Goal: Task Accomplishment & Management: Use online tool/utility

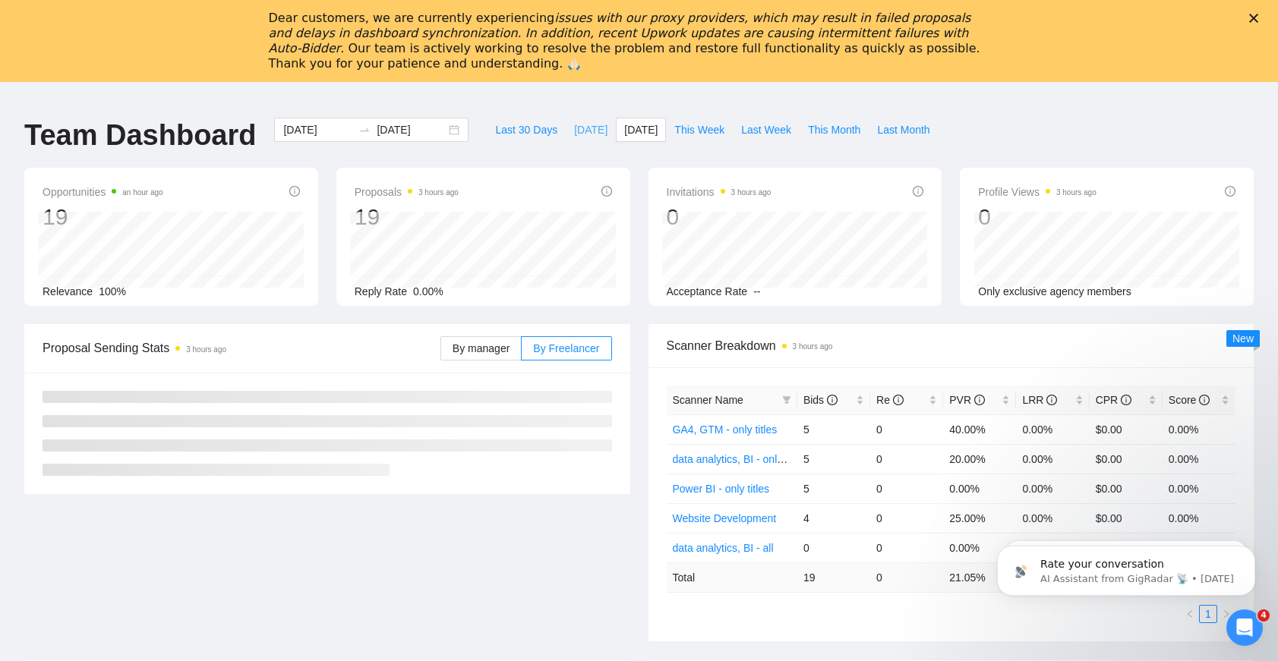
click at [591, 136] on span "[DATE]" at bounding box center [590, 130] width 33 height 17
type input "[DATE]"
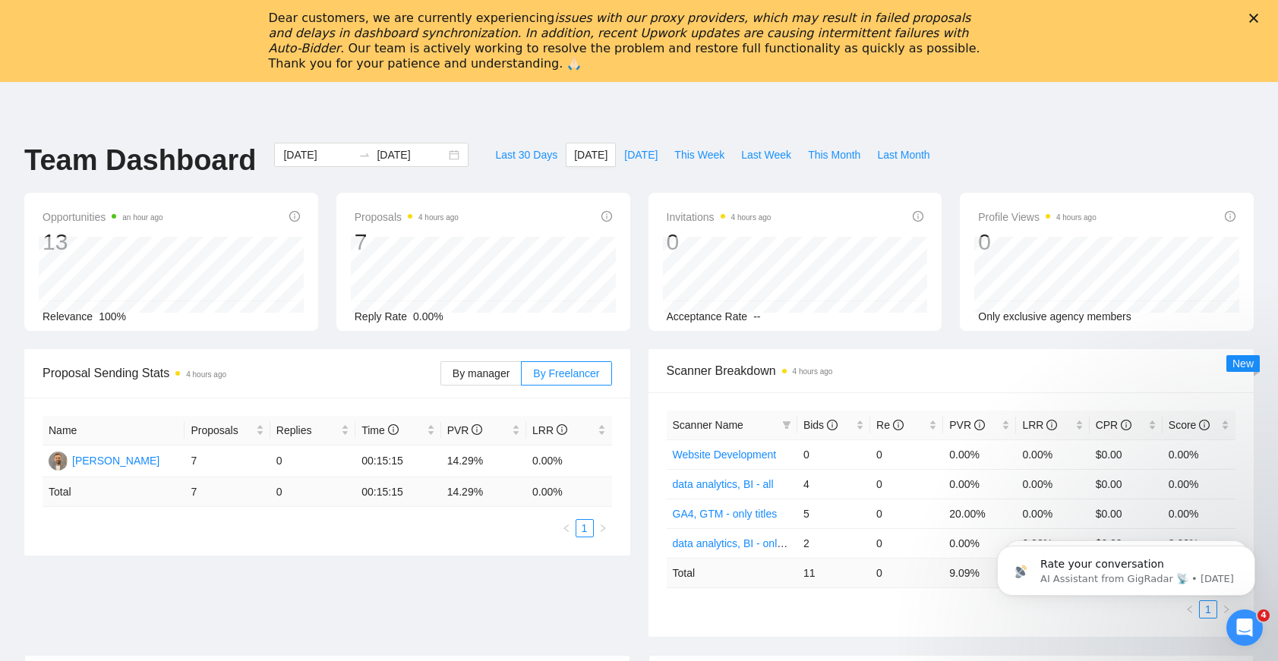
click at [1258, 21] on polygon "Close" at bounding box center [1253, 18] width 9 height 9
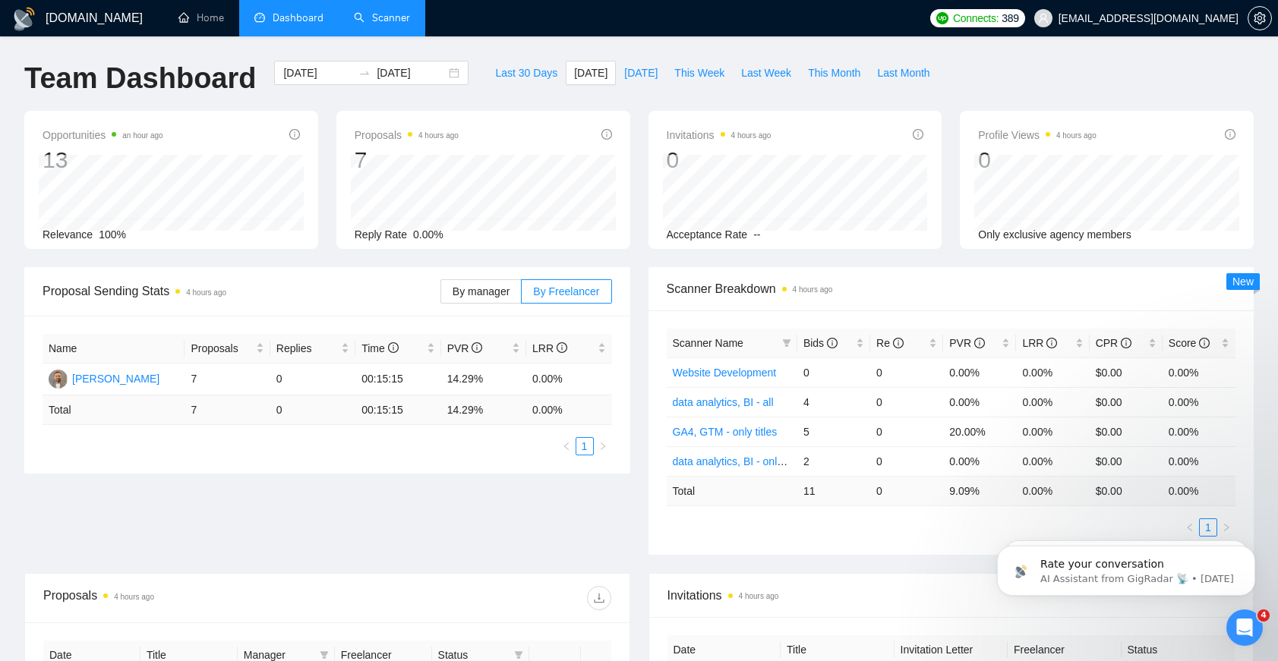
click at [355, 11] on link "Scanner" at bounding box center [382, 17] width 56 height 13
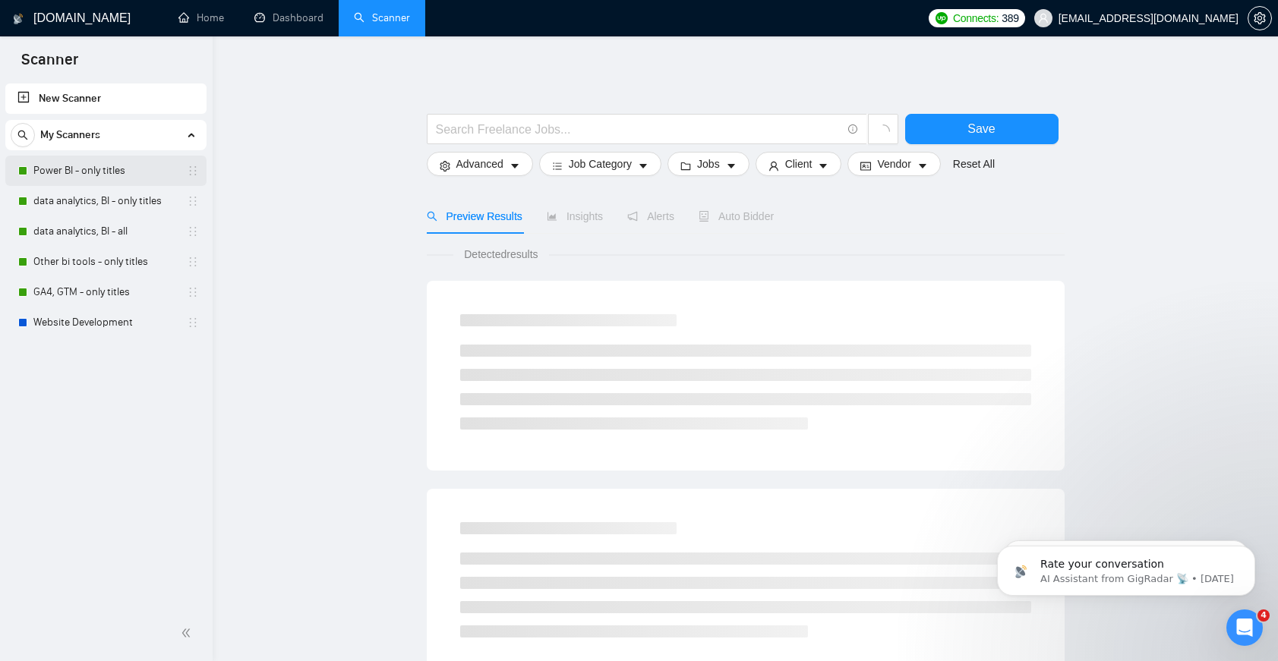
click at [121, 174] on link "Power BI - only titles" at bounding box center [105, 171] width 144 height 30
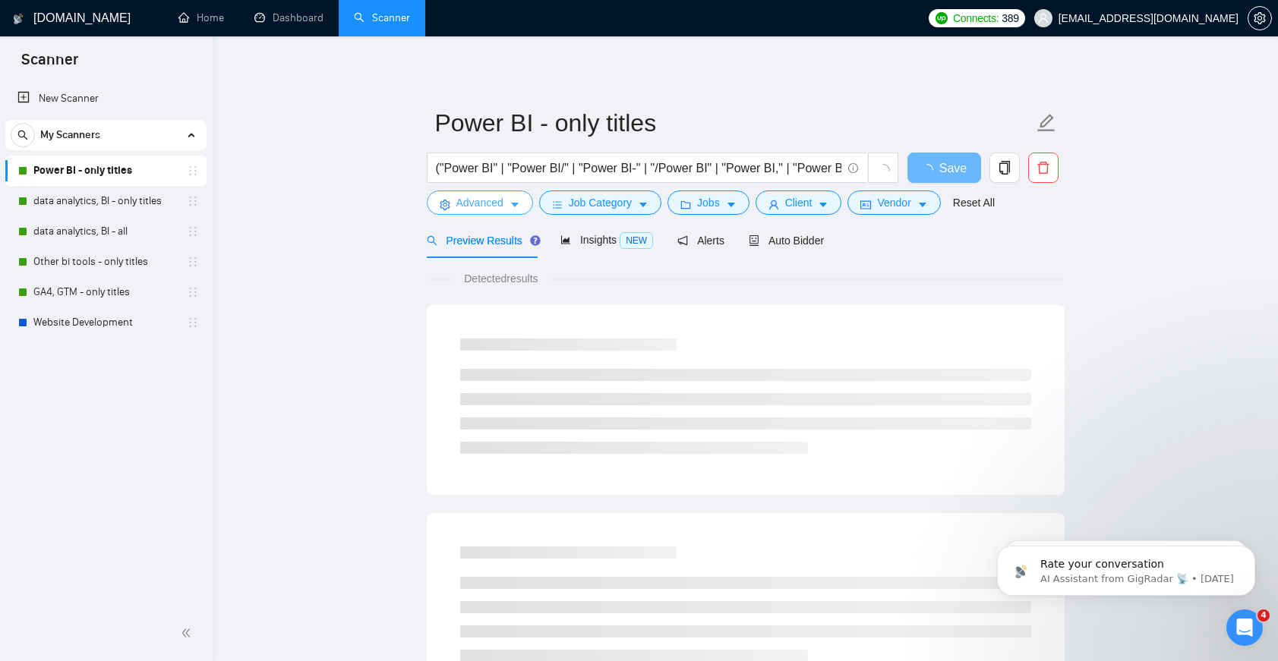
click at [521, 211] on button "Advanced" at bounding box center [480, 203] width 106 height 24
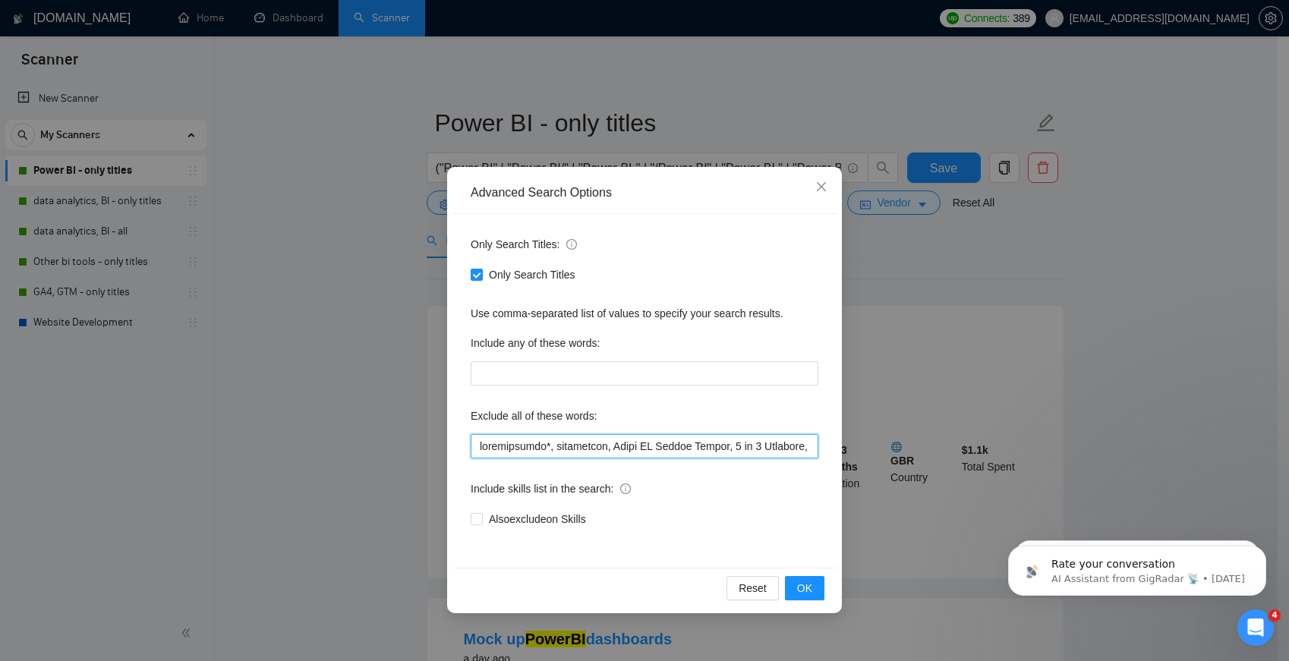
click at [717, 446] on input "text" at bounding box center [645, 446] width 348 height 24
paste input "PowerBI Coaching"
click at [817, 586] on button "OK" at bounding box center [804, 588] width 39 height 24
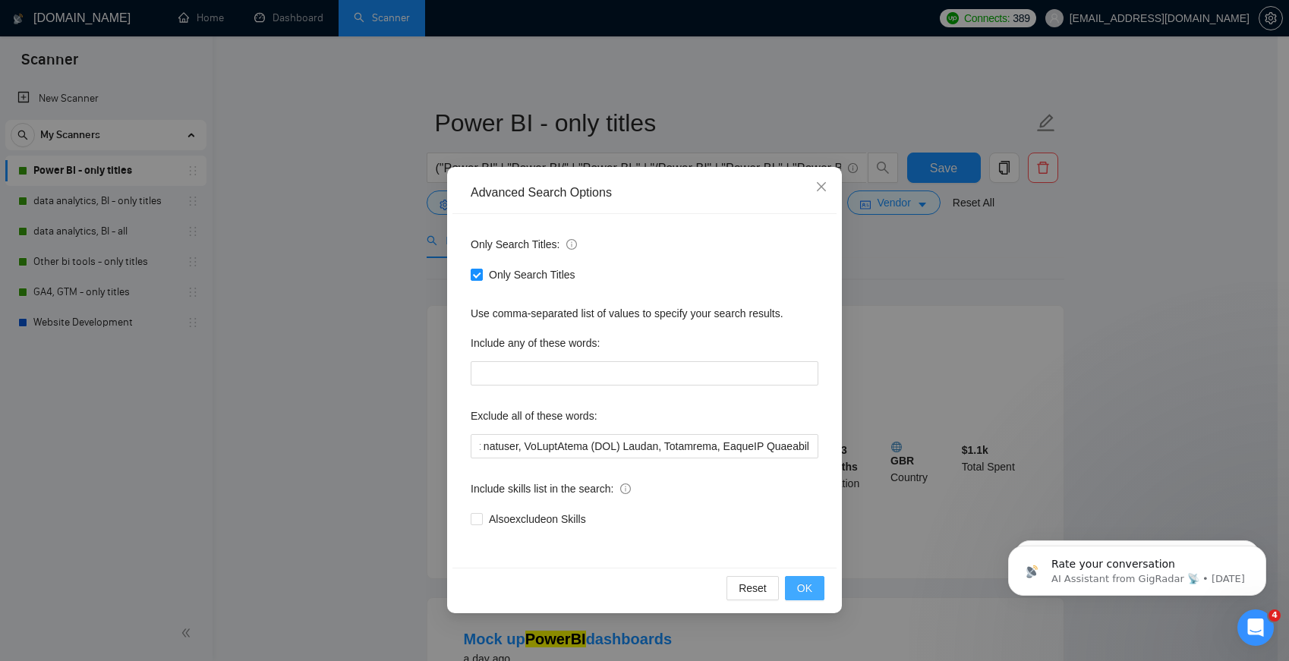
scroll to position [0, 0]
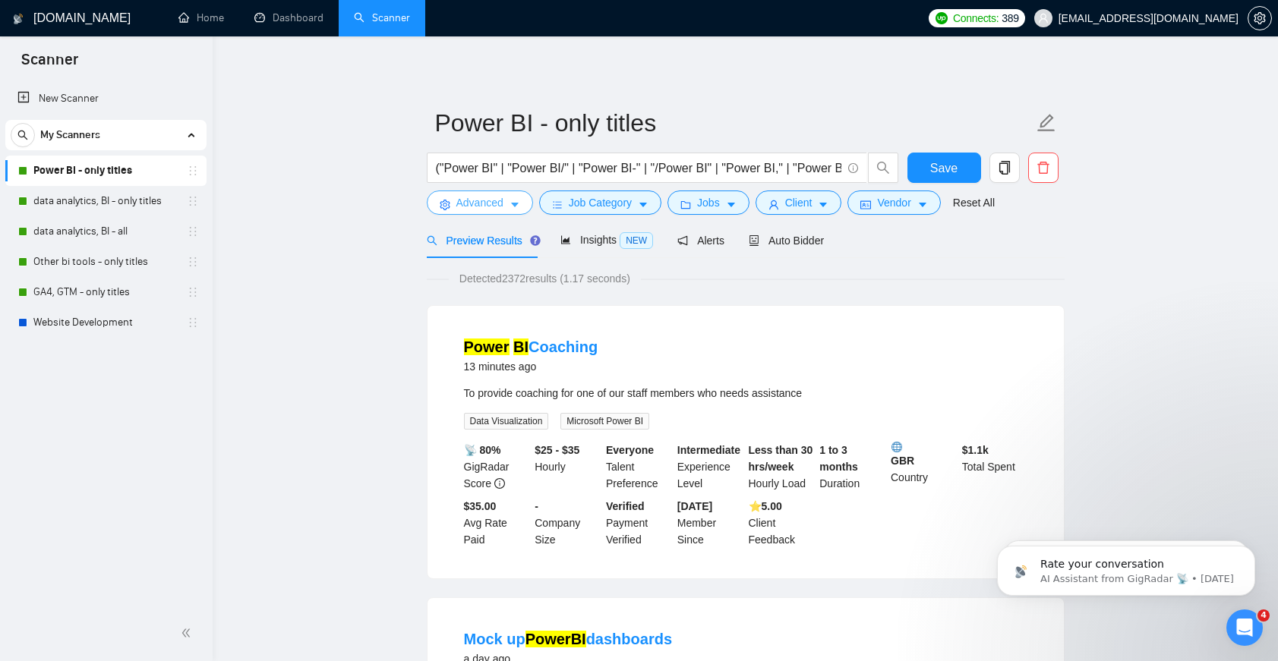
click at [497, 199] on span "Advanced" at bounding box center [479, 202] width 47 height 17
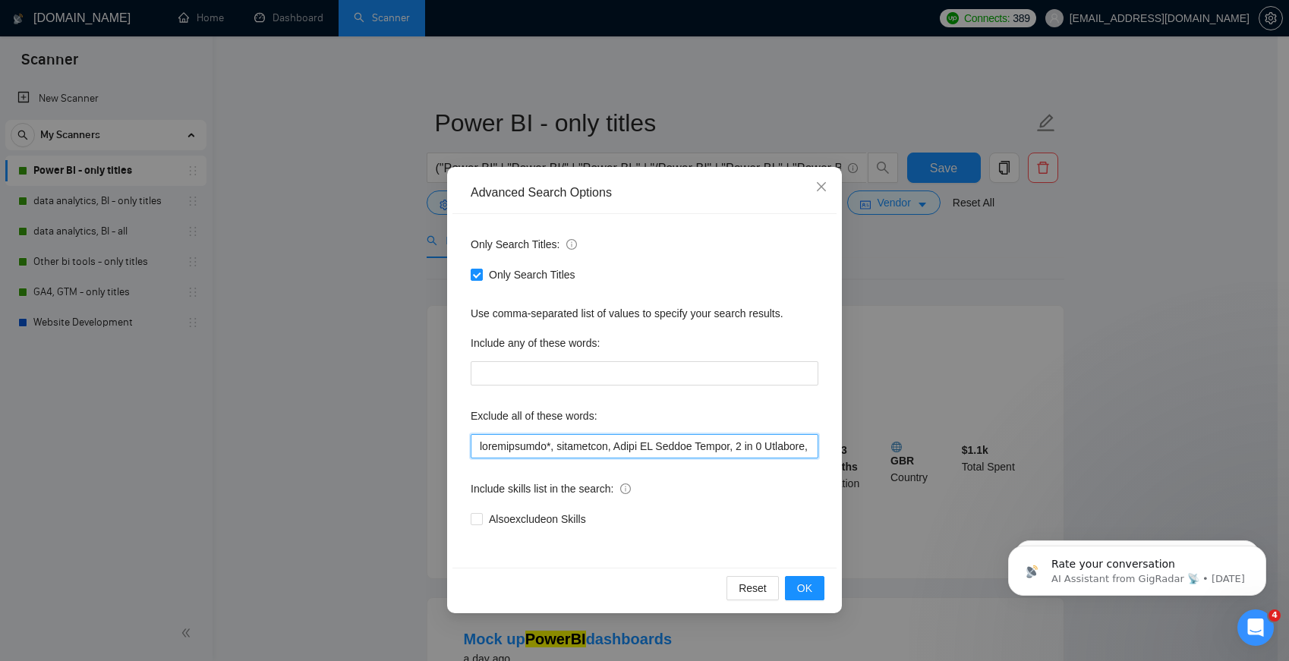
click at [585, 443] on input "text" at bounding box center [645, 446] width 348 height 24
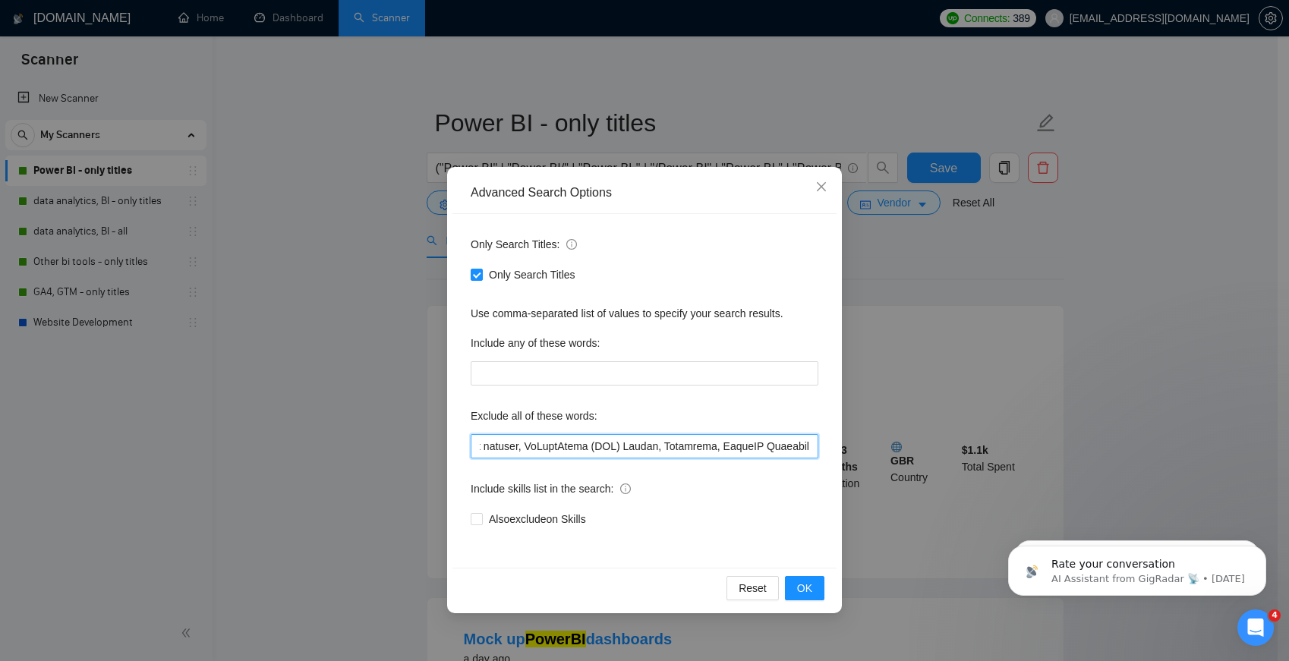
click at [751, 447] on input "text" at bounding box center [645, 446] width 348 height 24
drag, startPoint x: 816, startPoint y: 447, endPoint x: 719, endPoint y: 443, distance: 97.3
click at [719, 443] on input "text" at bounding box center [645, 446] width 348 height 24
click at [814, 450] on input "text" at bounding box center [645, 446] width 348 height 24
paste input "PowerBI Coaching"
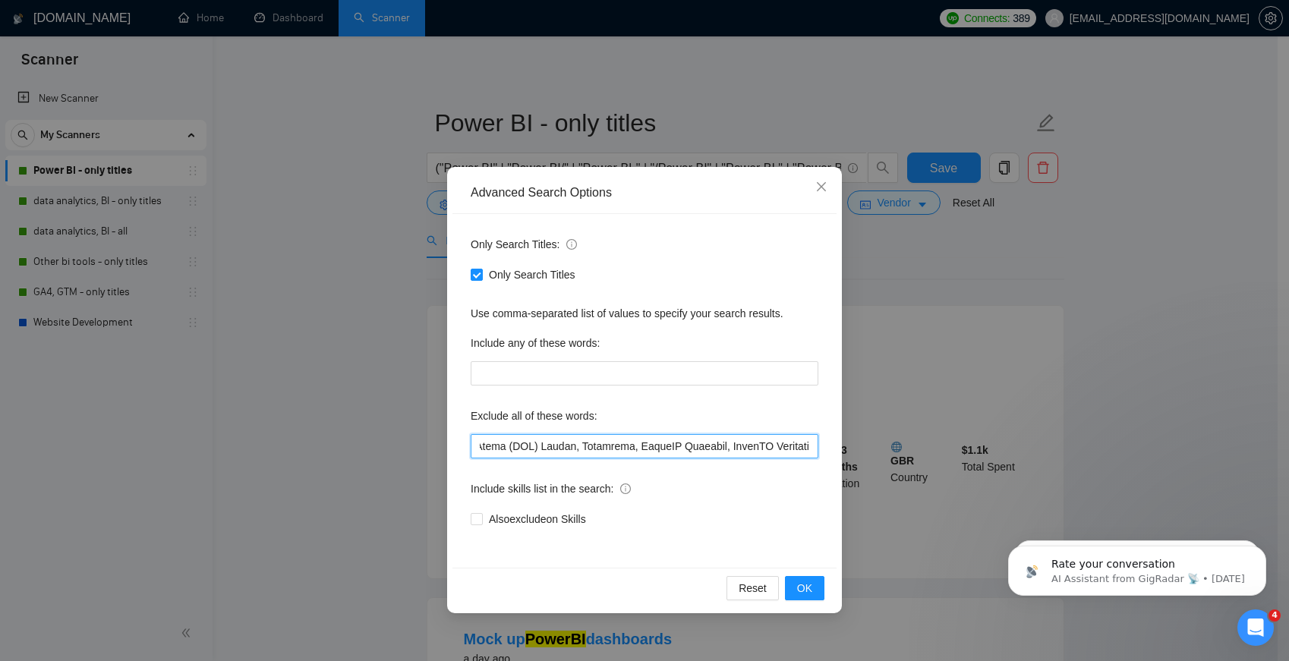
scroll to position [0, 6933]
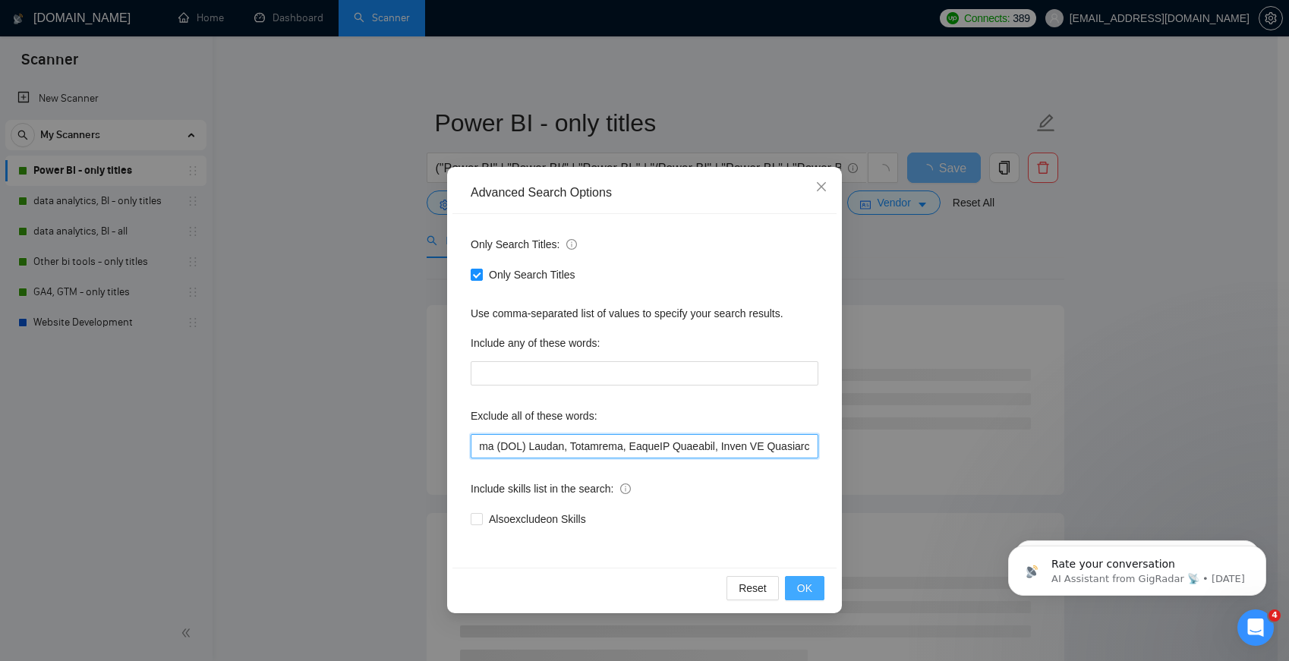
type input "troubleshoot*, instructor, Power BI Report Server, 1 on 1 Training, Build and M…"
click at [811, 589] on span "OK" at bounding box center [804, 588] width 15 height 17
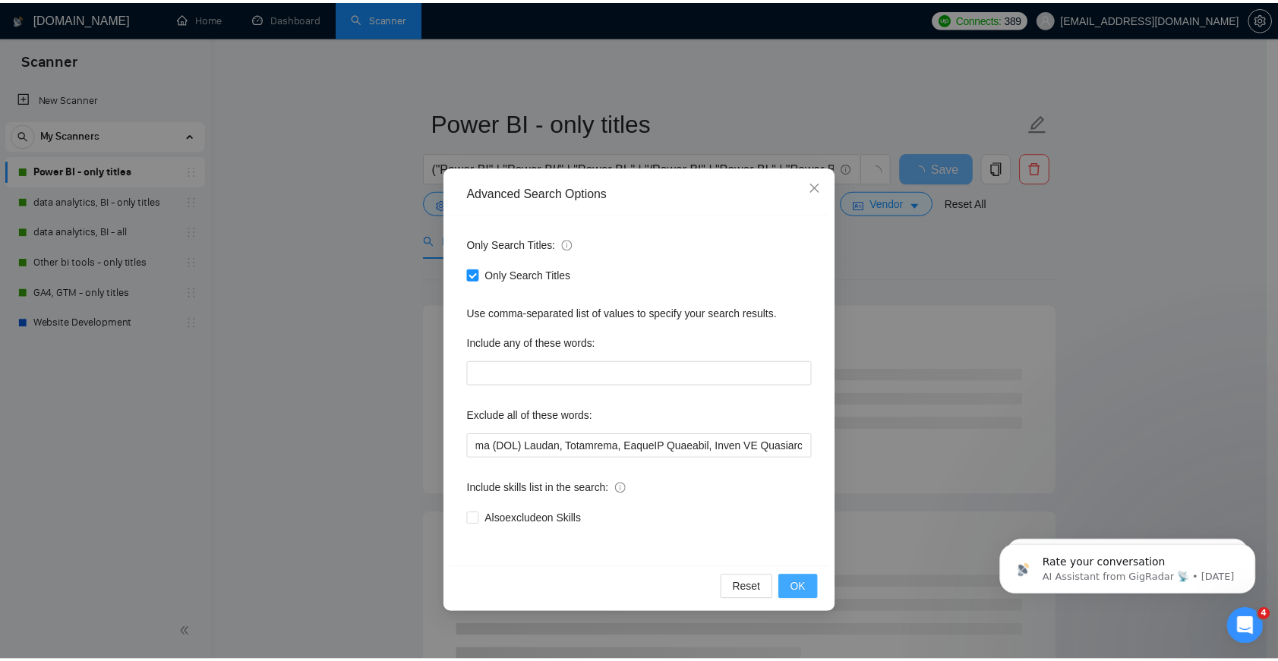
scroll to position [0, 0]
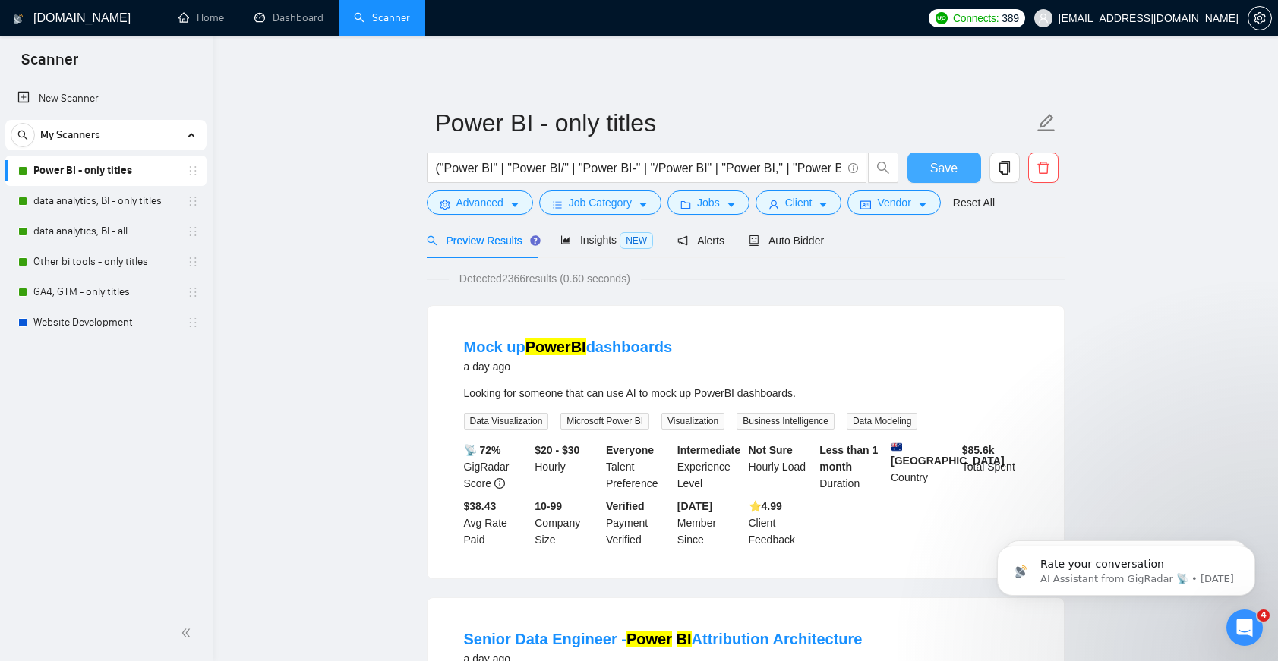
click at [945, 164] on span "Save" at bounding box center [943, 168] width 27 height 19
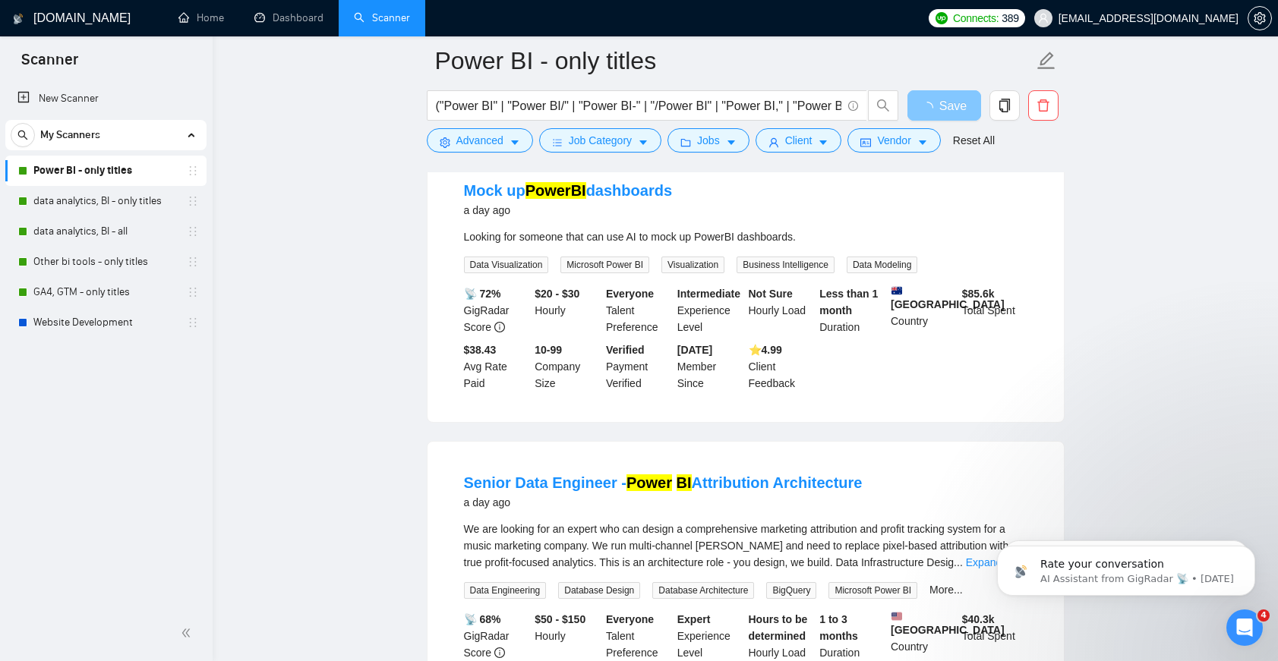
scroll to position [297, 0]
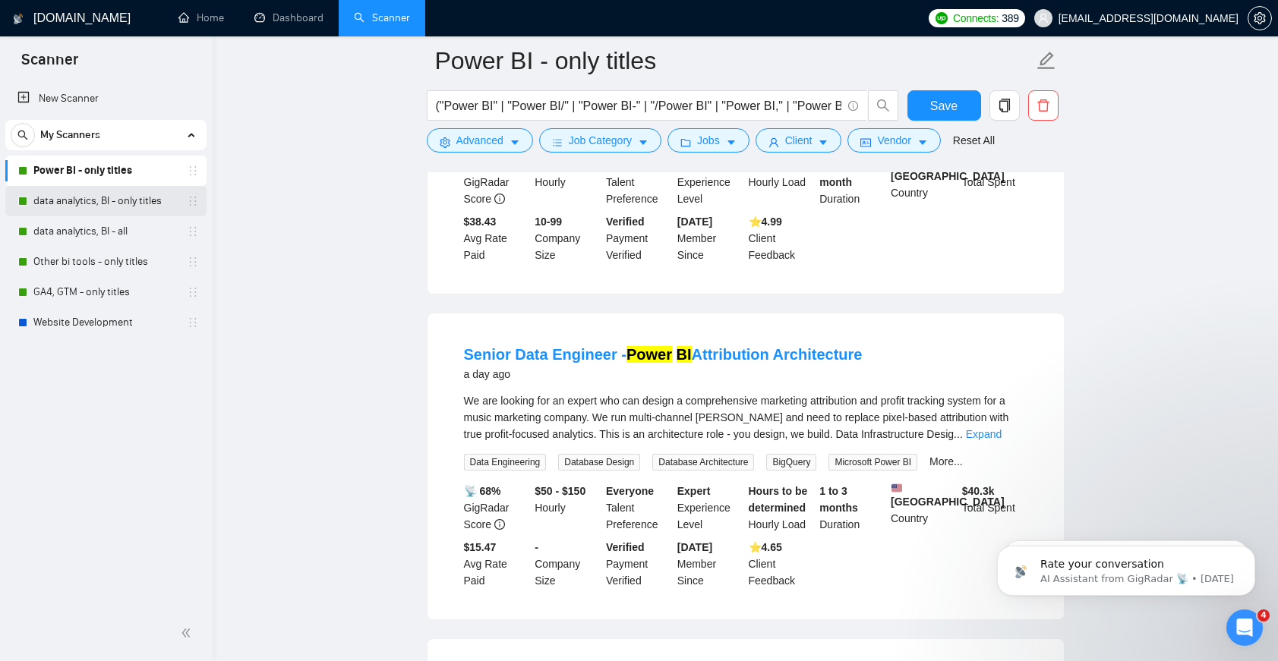
click at [100, 199] on link "data analytics, BI - only titles" at bounding box center [105, 201] width 144 height 30
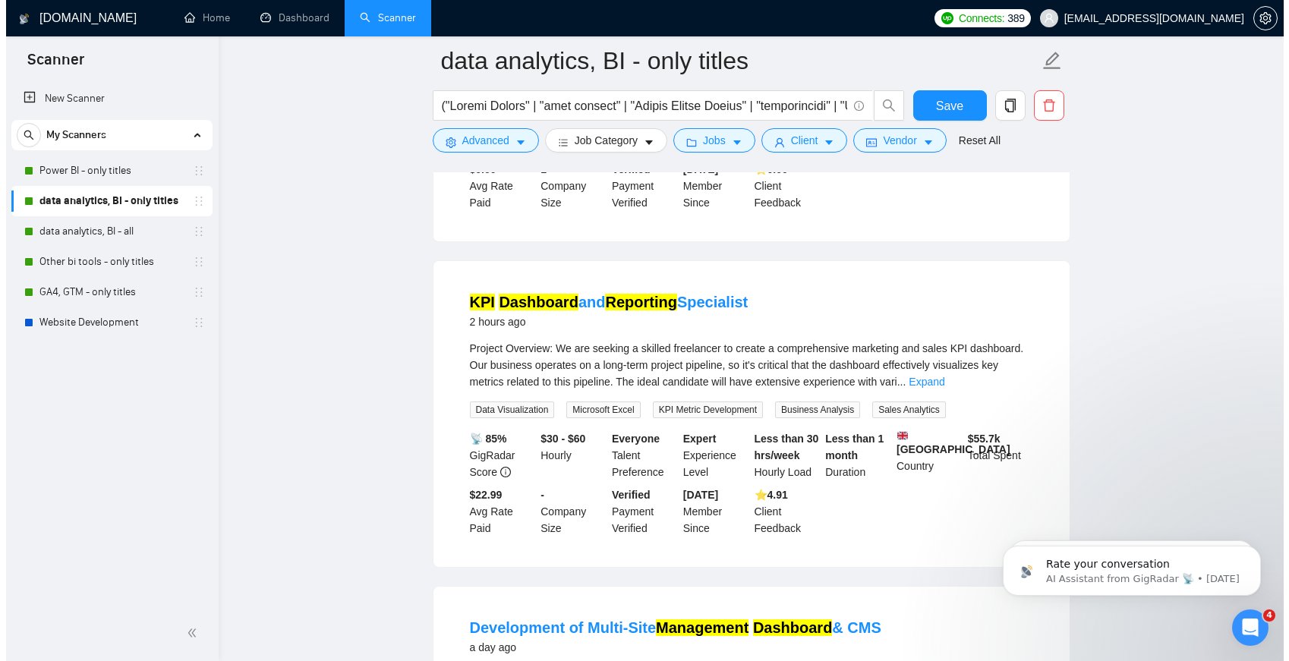
scroll to position [679, 0]
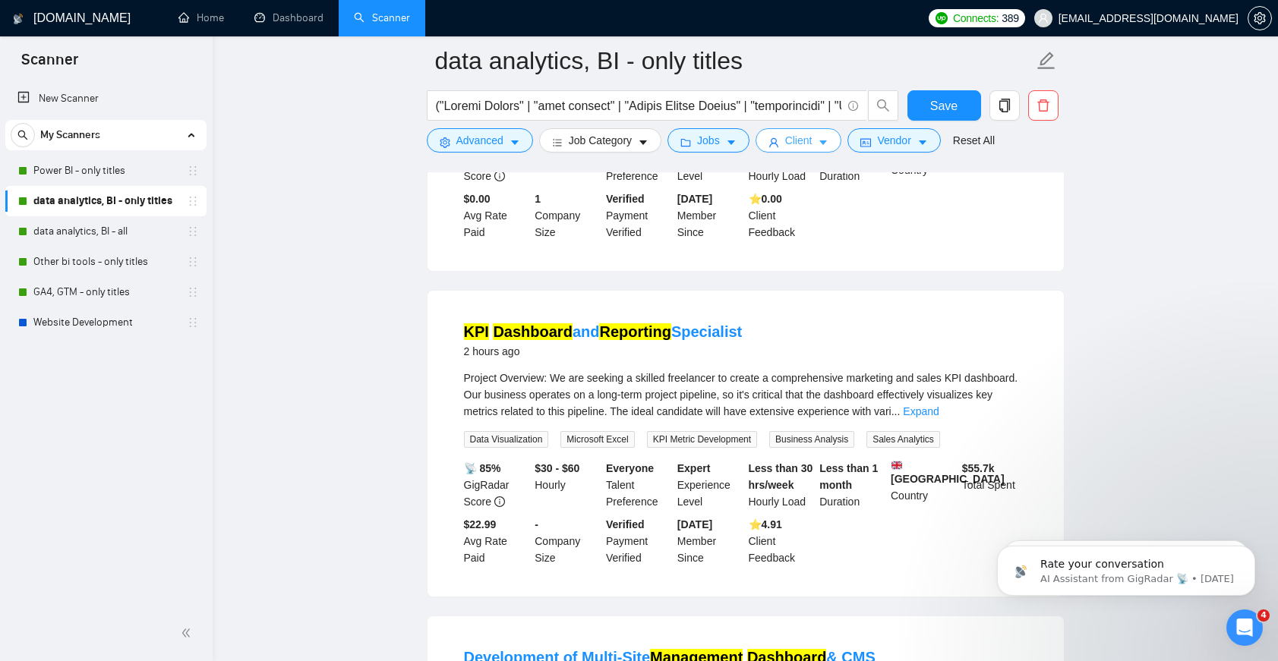
click at [806, 134] on span "Client" at bounding box center [798, 140] width 27 height 17
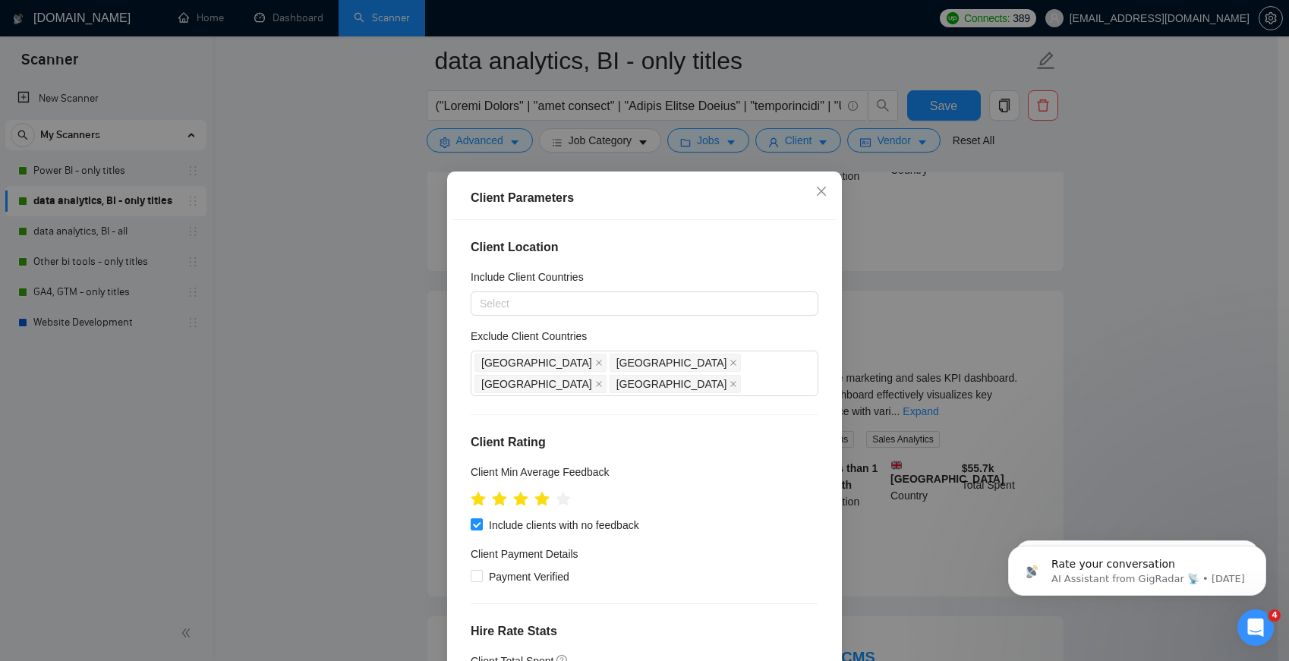
scroll to position [267, 0]
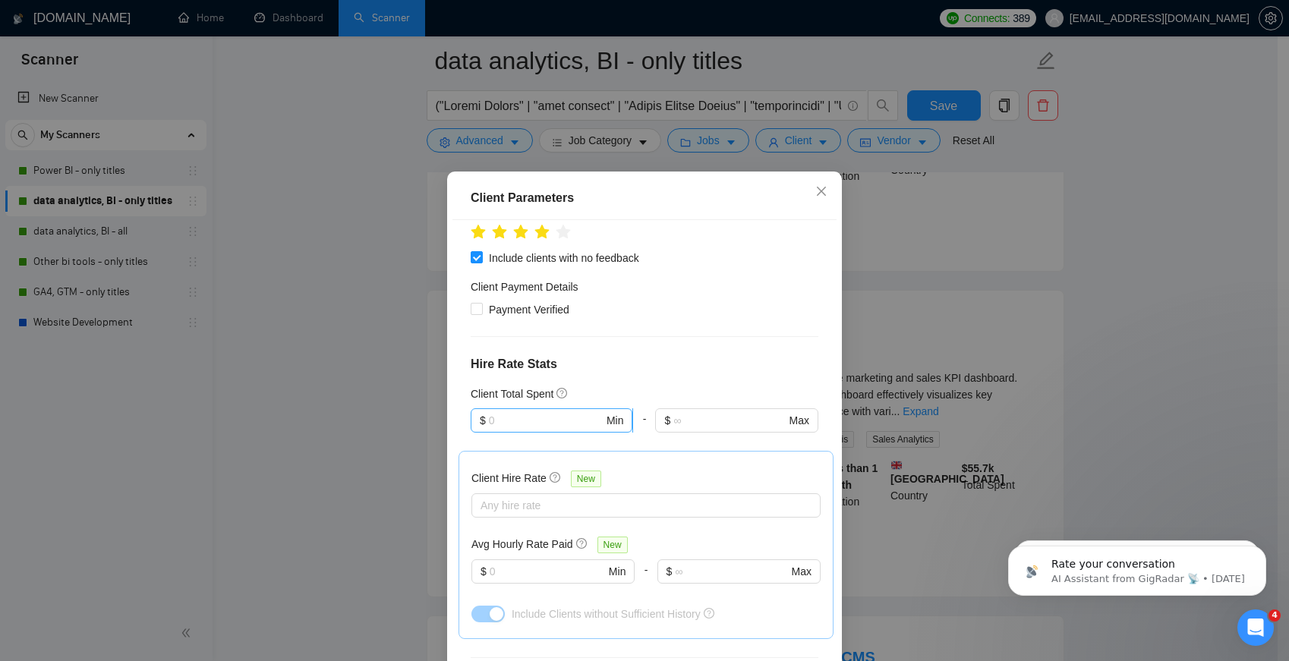
click at [589, 412] on input "text" at bounding box center [546, 420] width 115 height 17
click at [558, 447] on div "$1" at bounding box center [544, 455] width 140 height 17
type input "1"
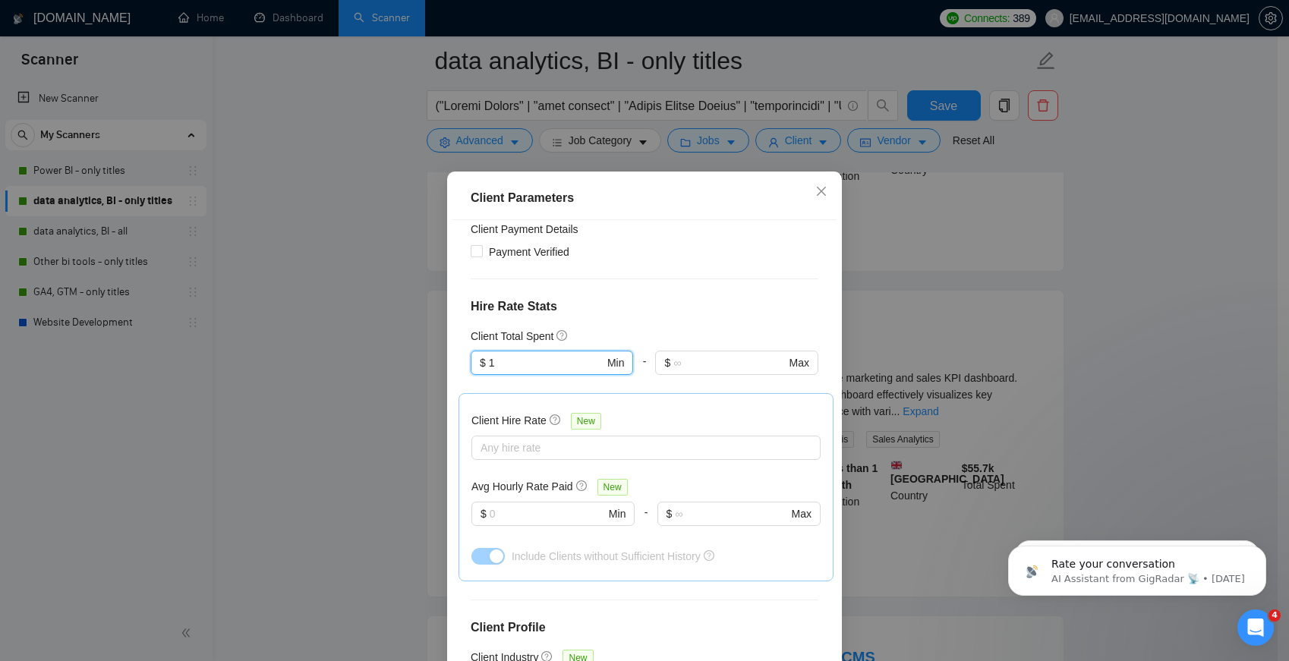
scroll to position [483, 0]
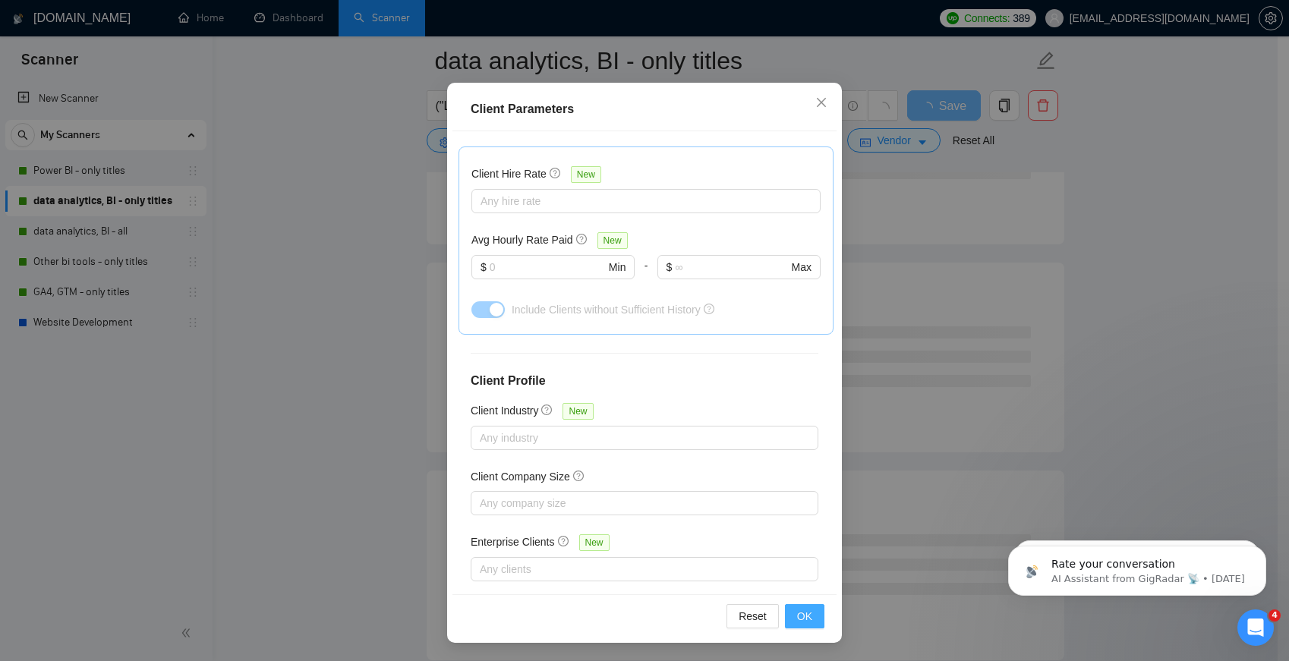
click at [803, 622] on span "OK" at bounding box center [804, 616] width 15 height 17
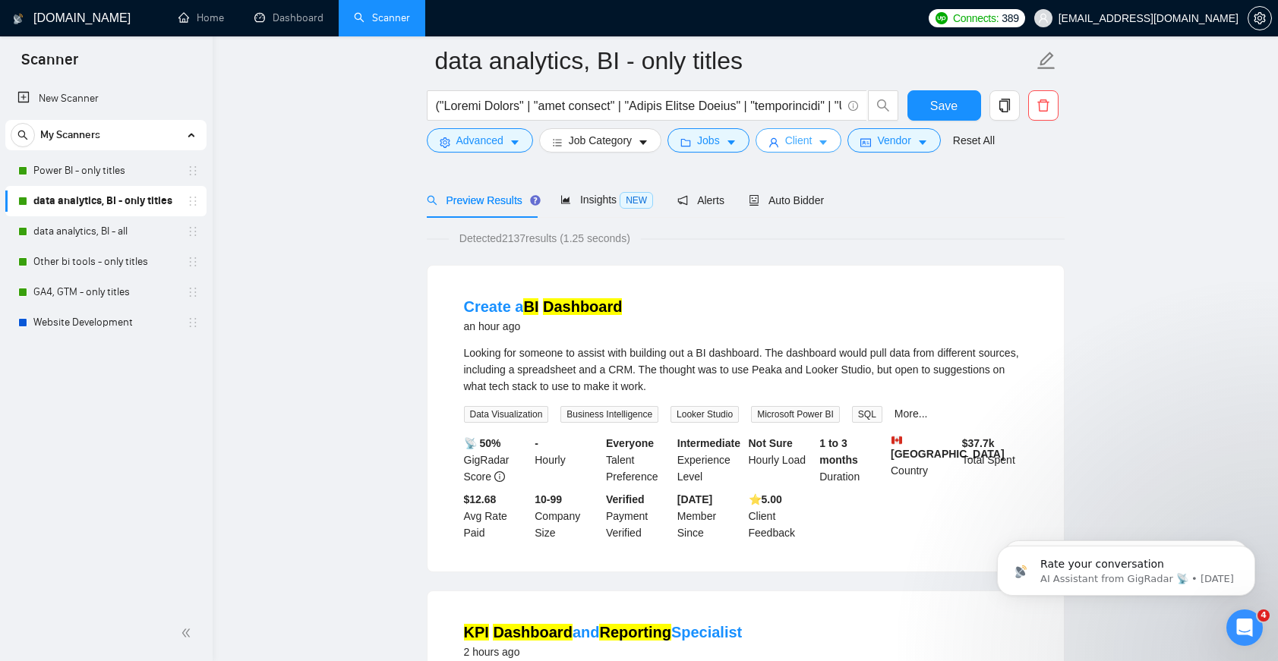
scroll to position [0, 0]
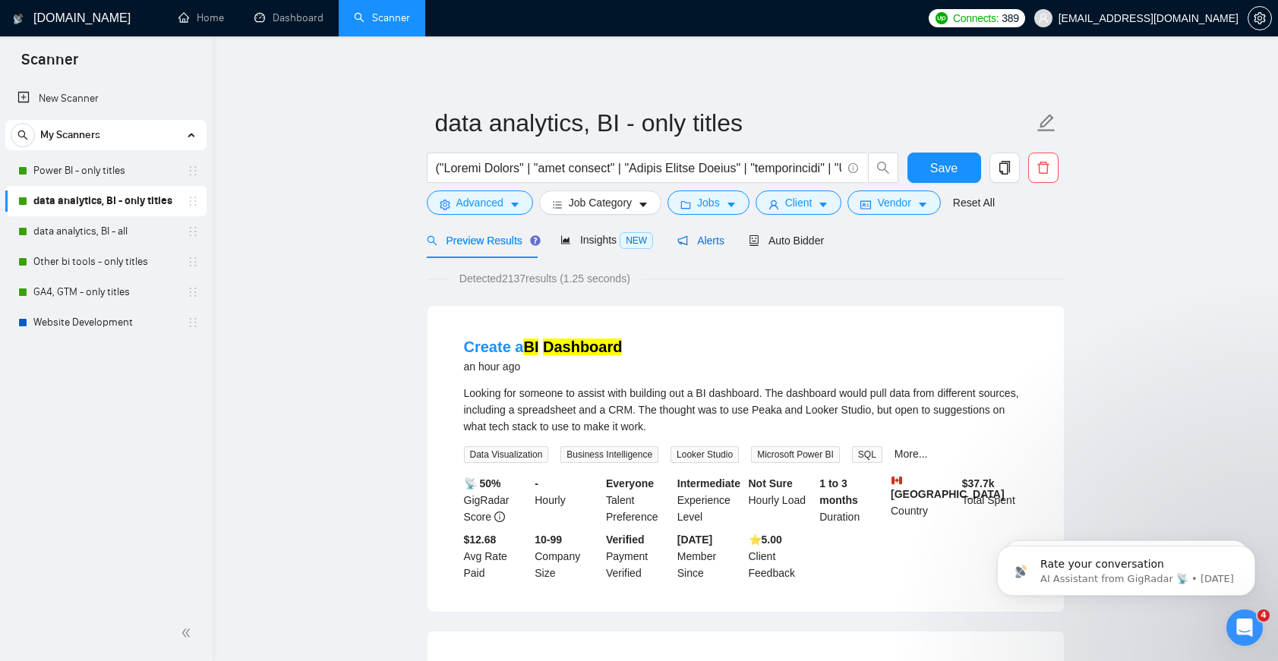
drag, startPoint x: 714, startPoint y: 245, endPoint x: 715, endPoint y: 255, distance: 9.9
click at [714, 245] on span "Alerts" at bounding box center [700, 241] width 47 height 12
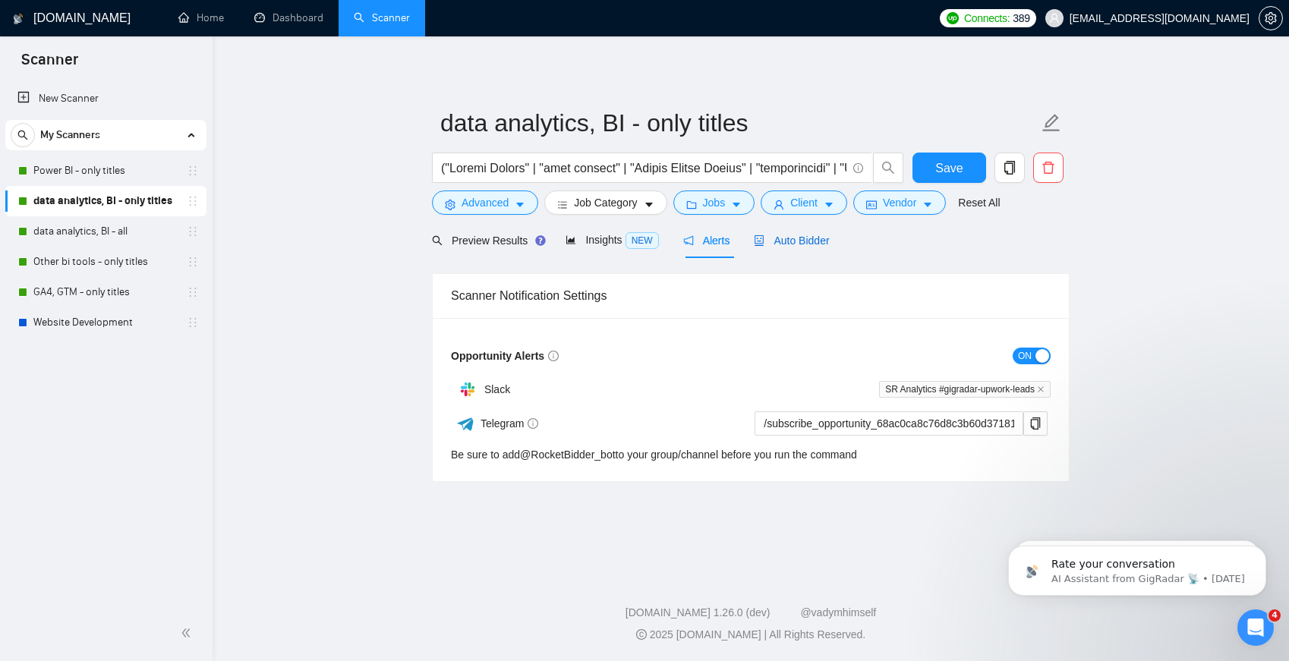
click at [820, 242] on span "Auto Bidder" at bounding box center [791, 241] width 75 height 12
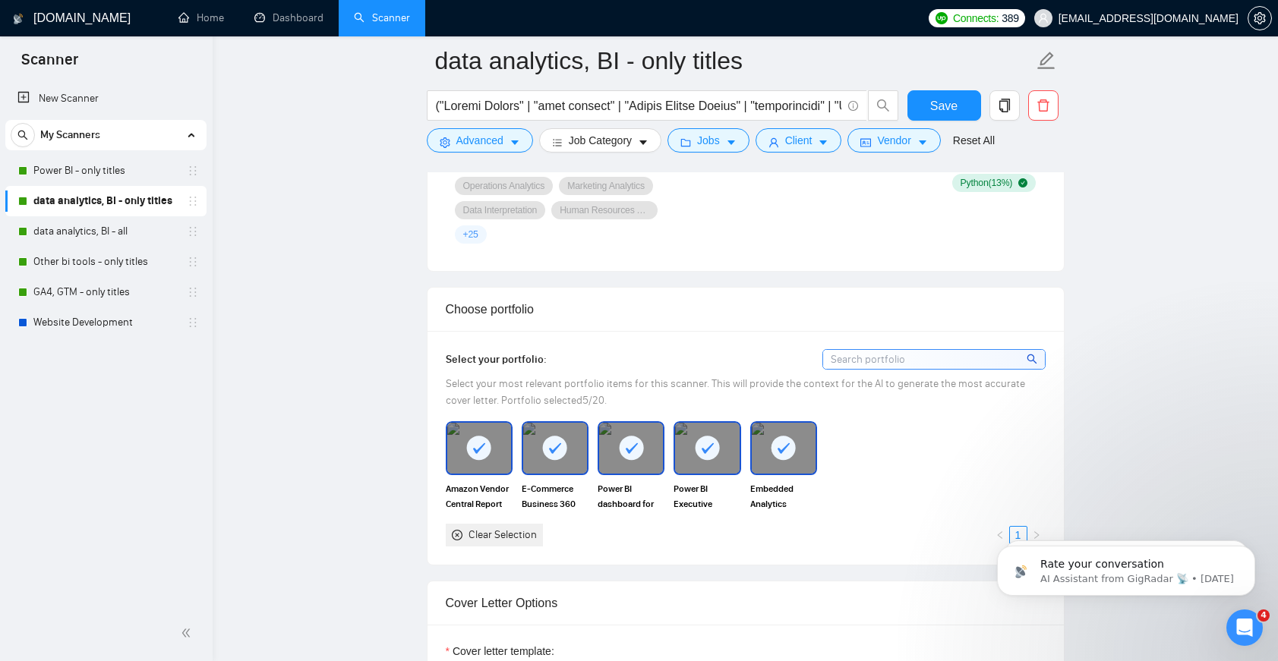
scroll to position [923, 0]
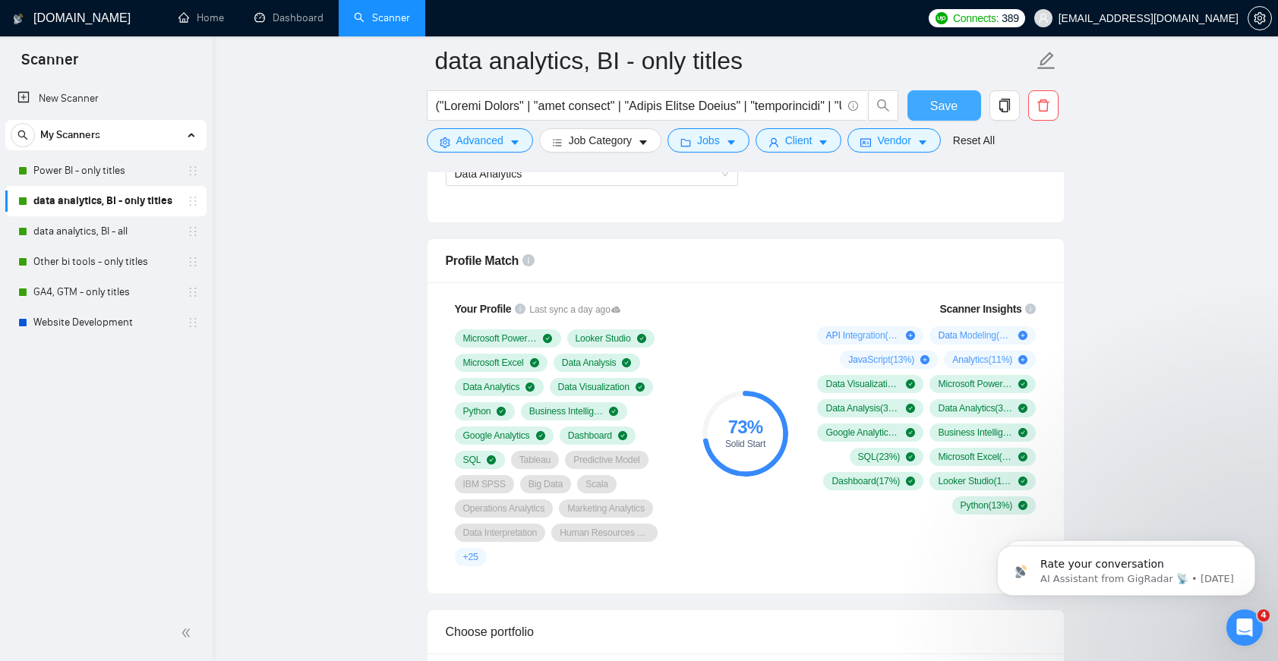
click at [929, 112] on button "Save" at bounding box center [944, 105] width 74 height 30
click at [105, 235] on link "data analytics, BI - all" at bounding box center [105, 231] width 144 height 30
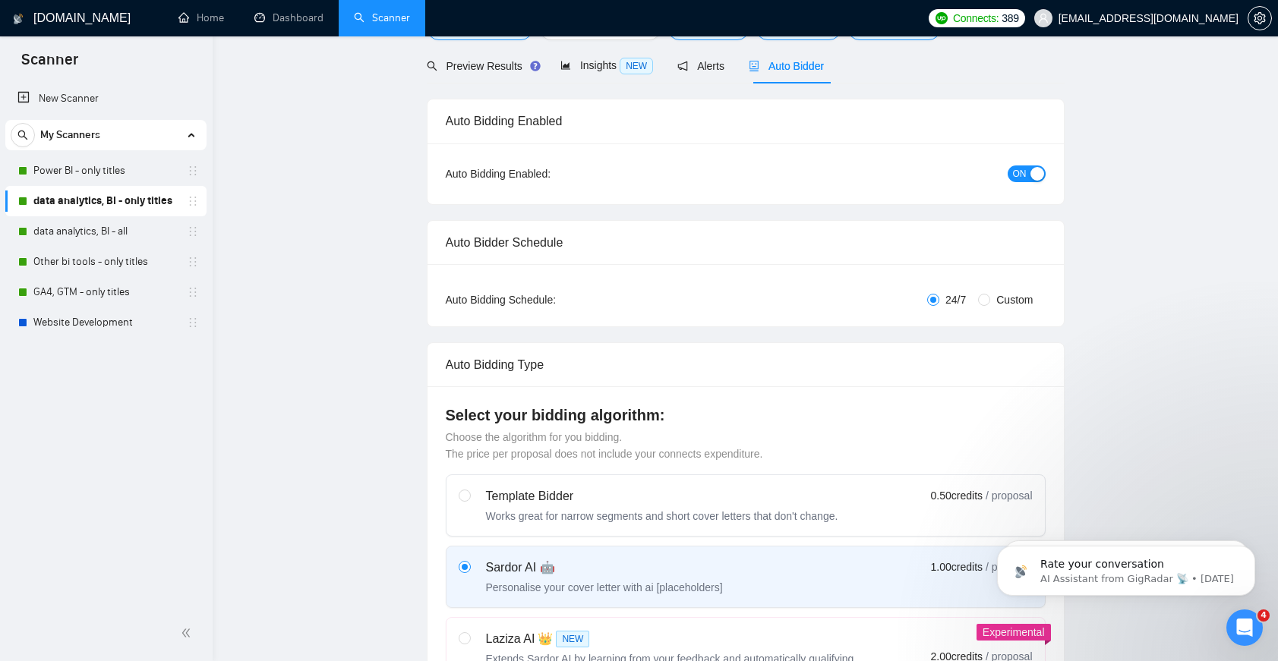
scroll to position [0, 0]
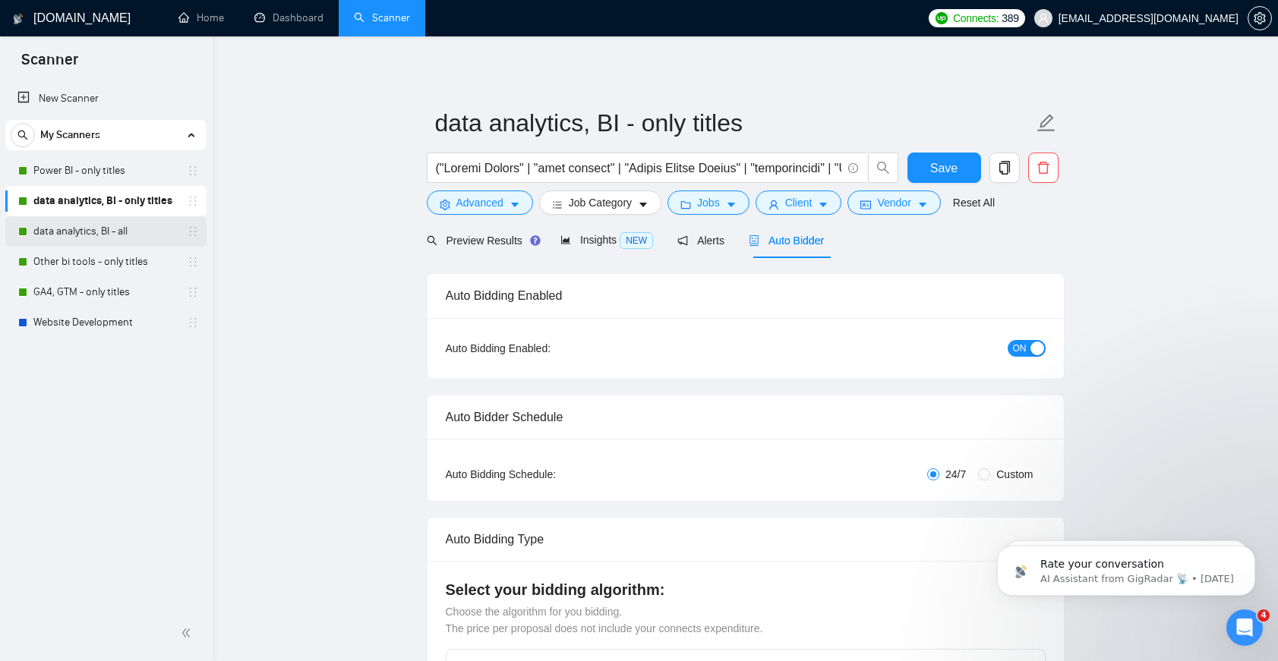
click at [117, 232] on link "data analytics, BI - all" at bounding box center [105, 231] width 144 height 30
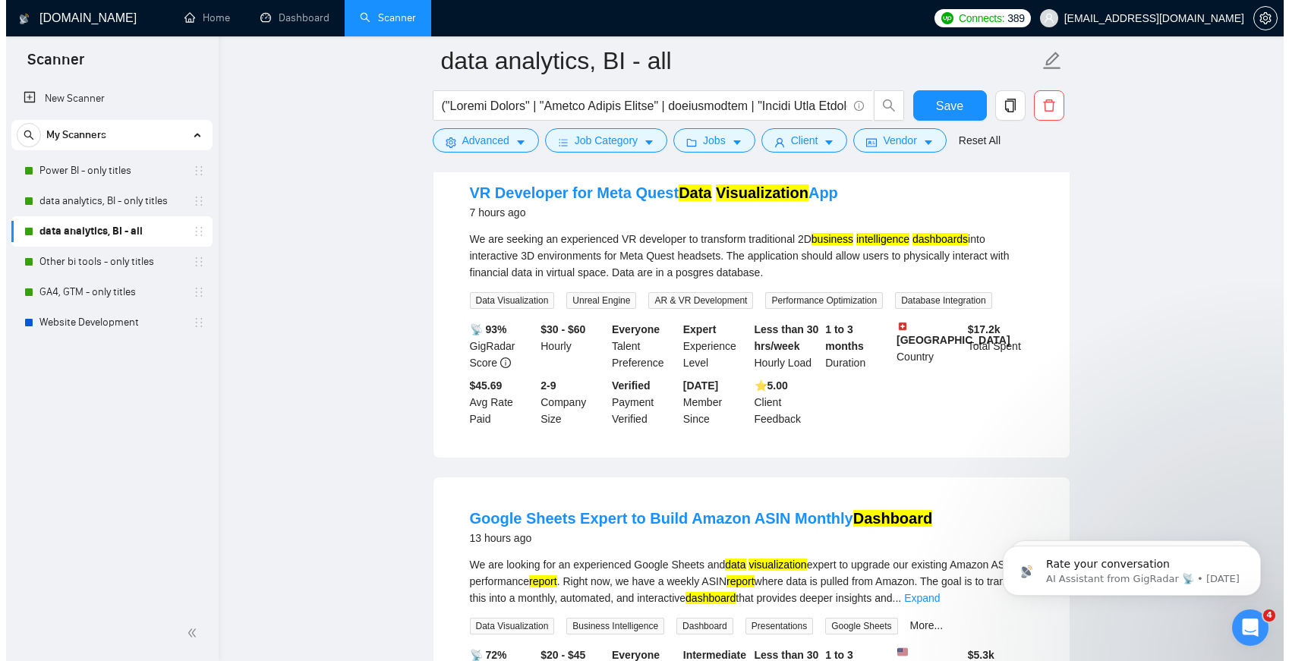
scroll to position [818, 0]
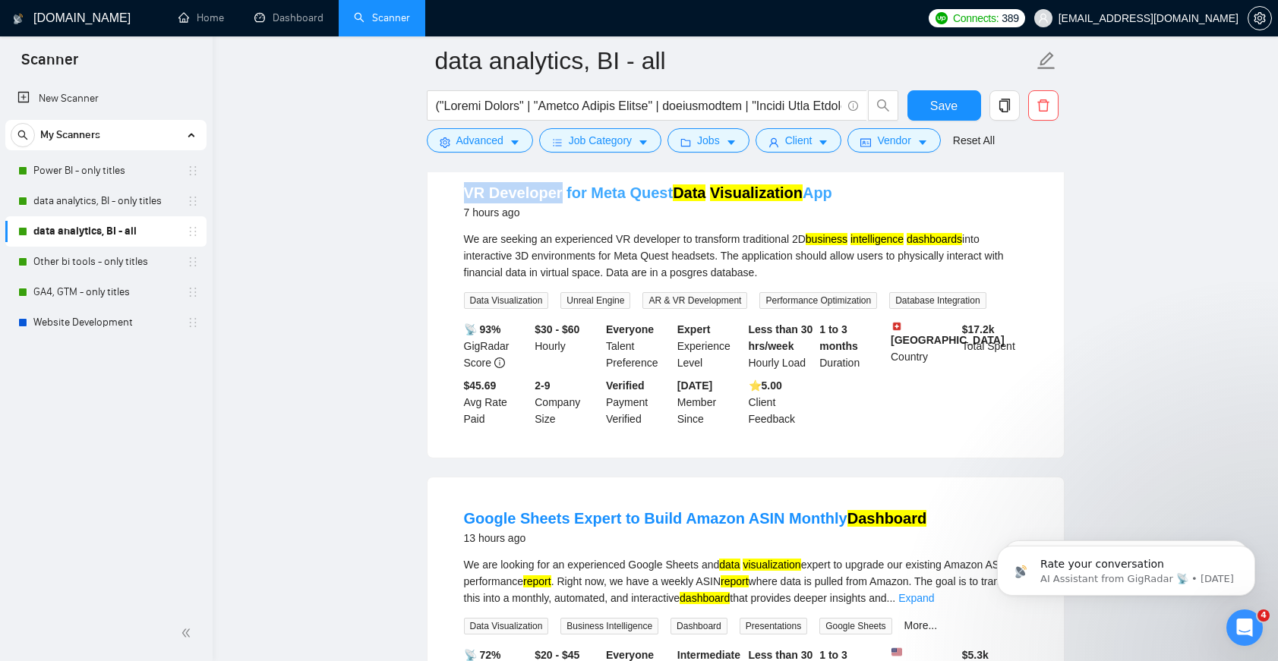
drag, startPoint x: 463, startPoint y: 210, endPoint x: 558, endPoint y: 218, distance: 95.2
click at [558, 218] on li "VR Developer for Meta Quest Data Visualization App 7 hours ago We are seeking a…" at bounding box center [746, 305] width 600 height 270
copy link "VR Developer"
click at [453, 134] on button "Advanced" at bounding box center [480, 140] width 106 height 24
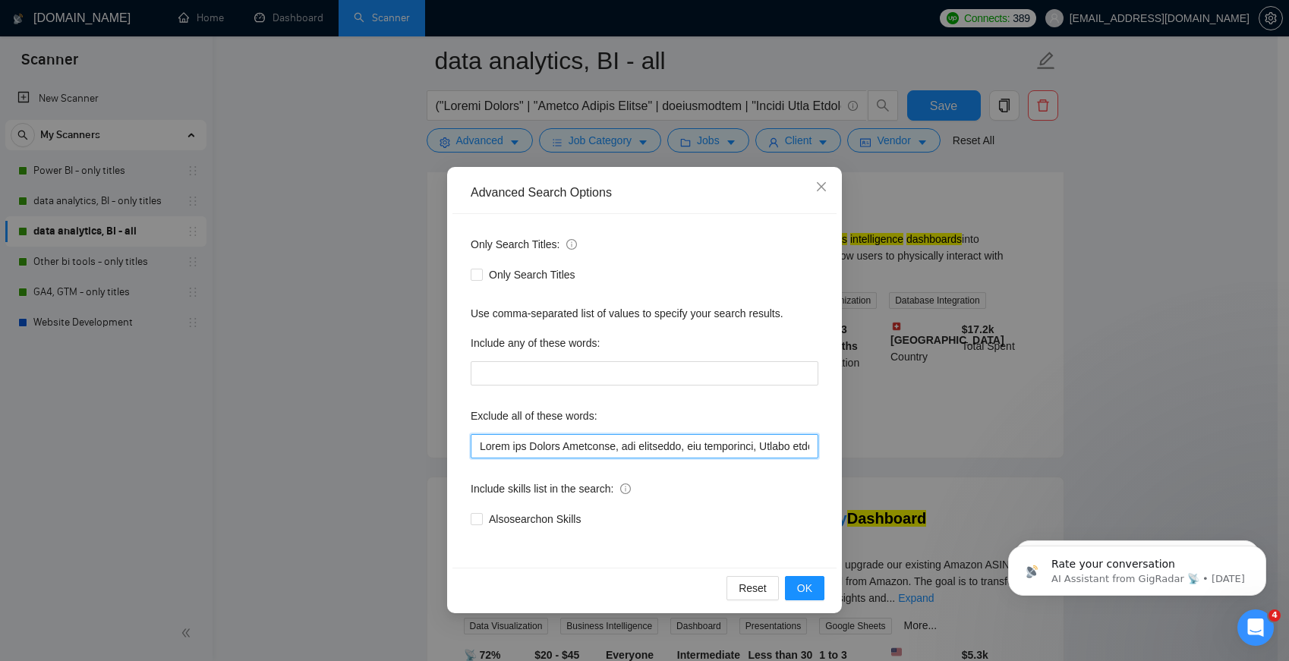
click at [604, 438] on input "text" at bounding box center [645, 446] width 348 height 24
paste input "VR Developer"
type input "Build and Manage Campaigns, web developer, ads specialist, Design funnels, crea…"
click at [795, 582] on button "OK" at bounding box center [804, 588] width 39 height 24
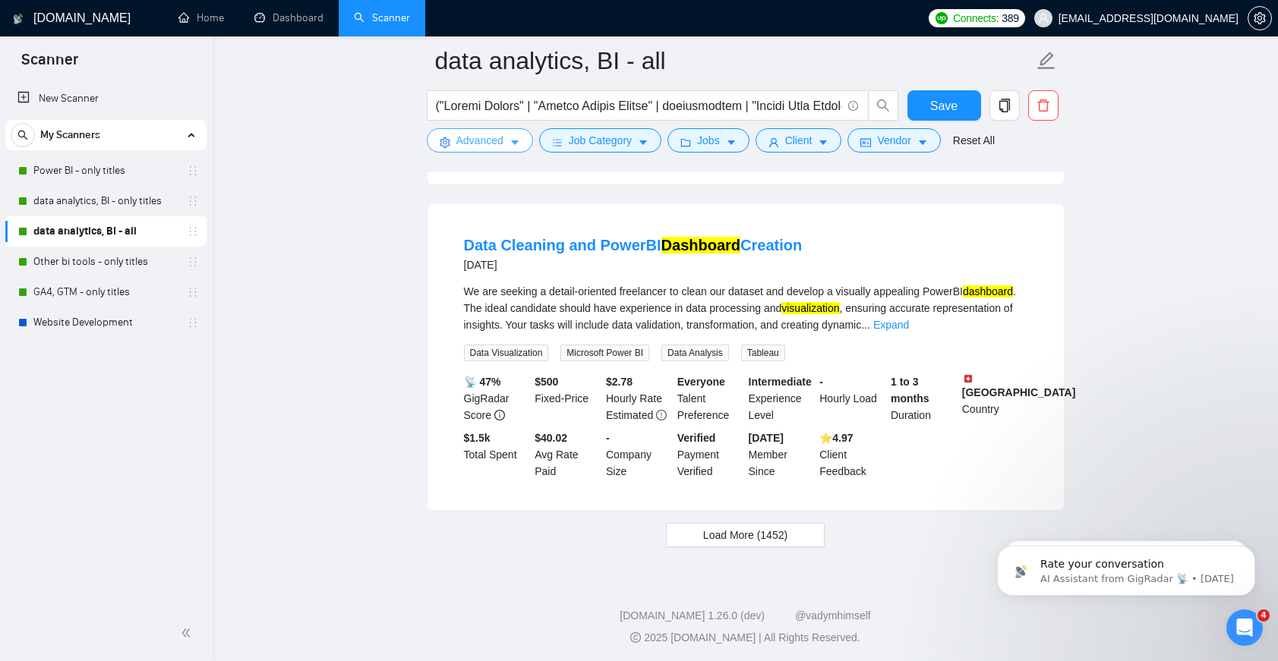
scroll to position [3189, 0]
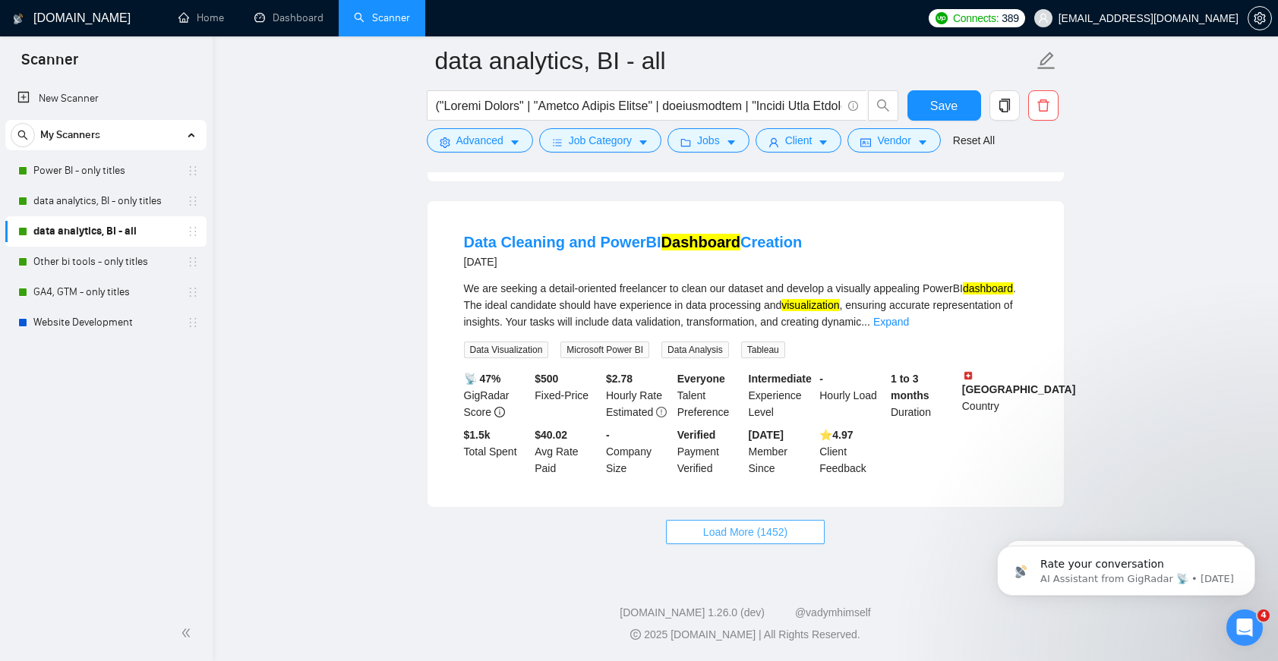
click at [727, 521] on button "Load More (1452)" at bounding box center [745, 532] width 159 height 24
click at [940, 120] on button "Save" at bounding box center [944, 105] width 74 height 30
